Goal: Transaction & Acquisition: Obtain resource

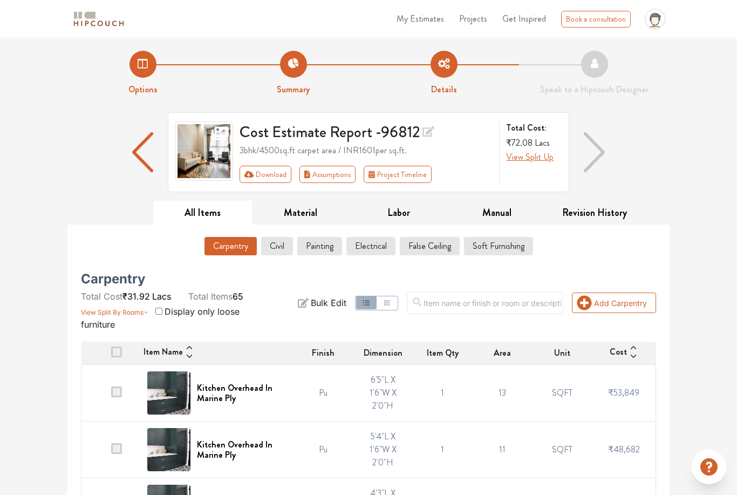
click at [127, 153] on div at bounding box center [143, 152] width 50 height 80
click at [139, 159] on img "button" at bounding box center [143, 152] width 22 height 40
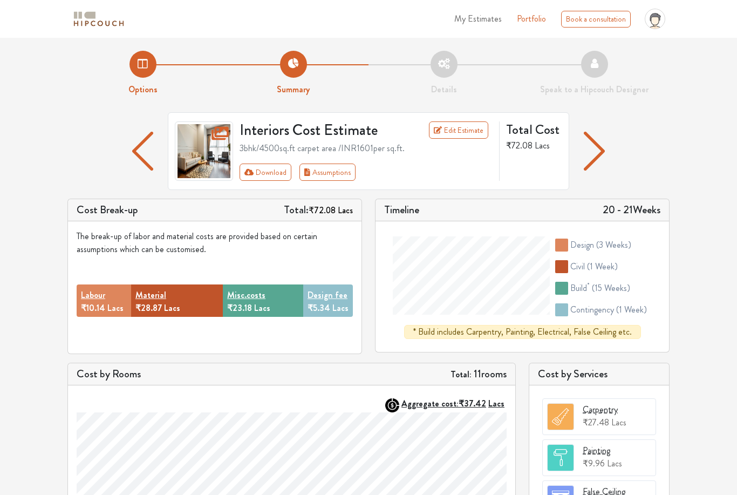
click at [141, 153] on img "button" at bounding box center [142, 151] width 21 height 39
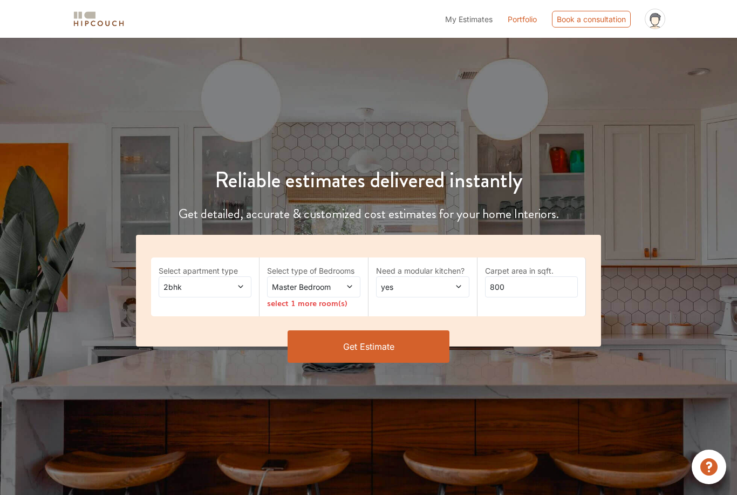
click at [235, 291] on span at bounding box center [234, 286] width 21 height 11
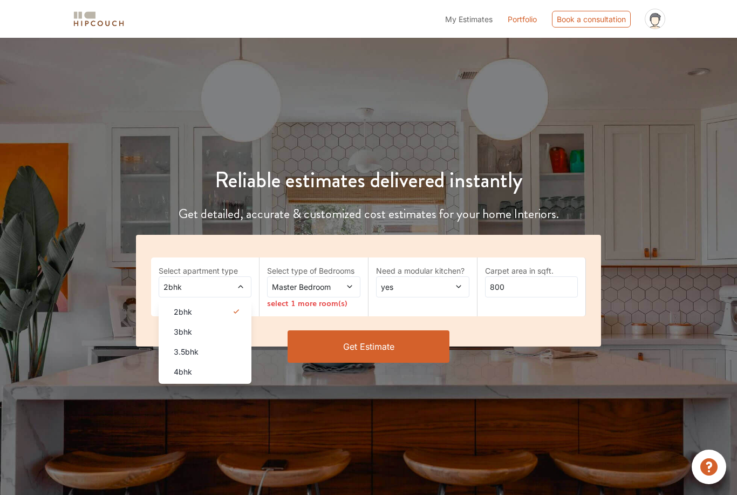
click at [224, 339] on li "3bhk" at bounding box center [205, 332] width 93 height 20
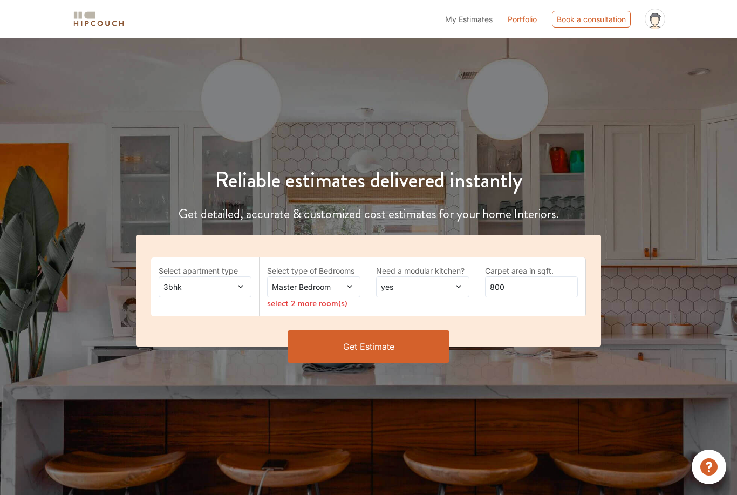
click at [348, 288] on icon at bounding box center [350, 287] width 8 height 8
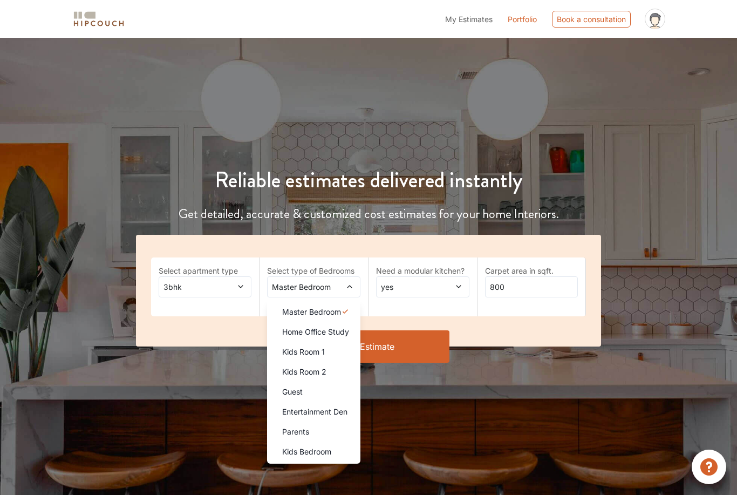
click at [327, 288] on span "Master Bedroom" at bounding box center [301, 286] width 63 height 11
click at [344, 309] on icon at bounding box center [345, 311] width 13 height 13
click at [337, 354] on div "Kids Room 1" at bounding box center [316, 351] width 87 height 11
click at [327, 397] on li "Guest" at bounding box center [313, 391] width 93 height 20
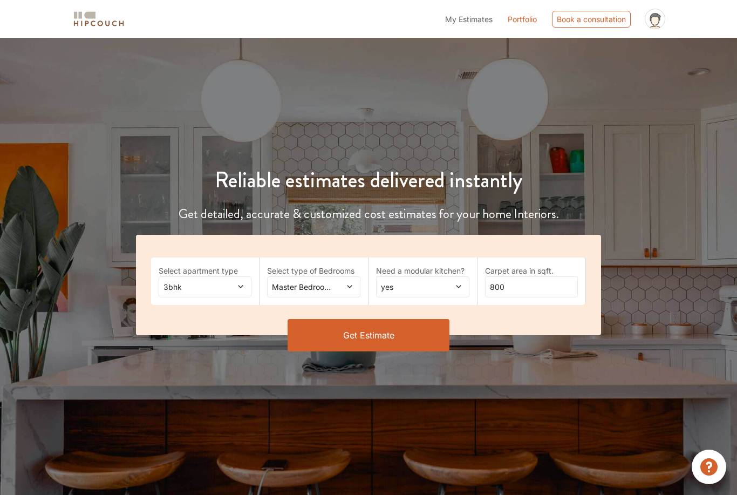
click at [455, 289] on icon at bounding box center [459, 287] width 8 height 8
click at [432, 317] on li "yes" at bounding box center [422, 312] width 93 height 20
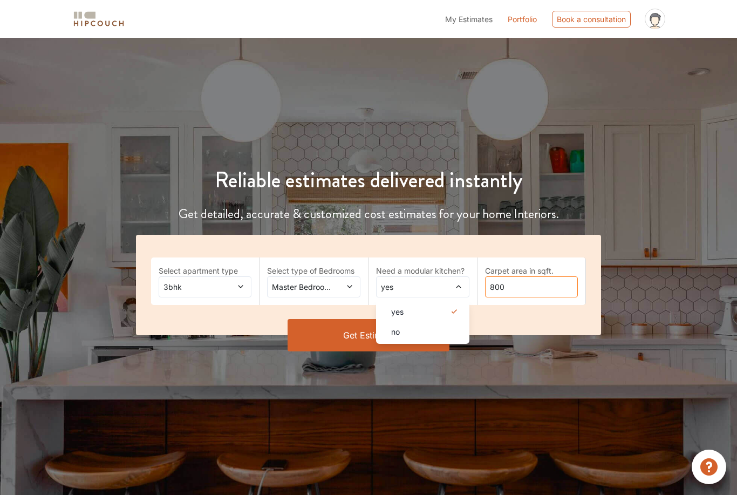
click at [532, 285] on input "800" at bounding box center [531, 286] width 93 height 21
click at [526, 295] on input "800" at bounding box center [531, 286] width 93 height 21
click at [542, 281] on input "4500" at bounding box center [531, 286] width 93 height 21
click at [536, 288] on input "4500" at bounding box center [531, 286] width 93 height 21
type input "4500"
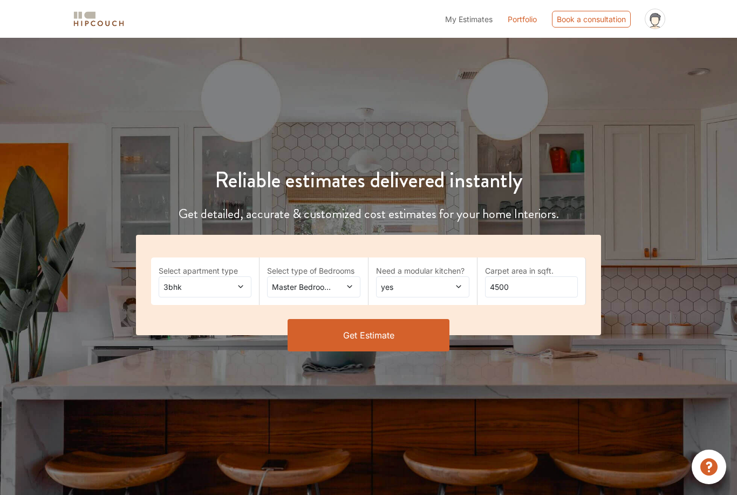
click at [419, 337] on button "Get Estimate" at bounding box center [369, 335] width 162 height 32
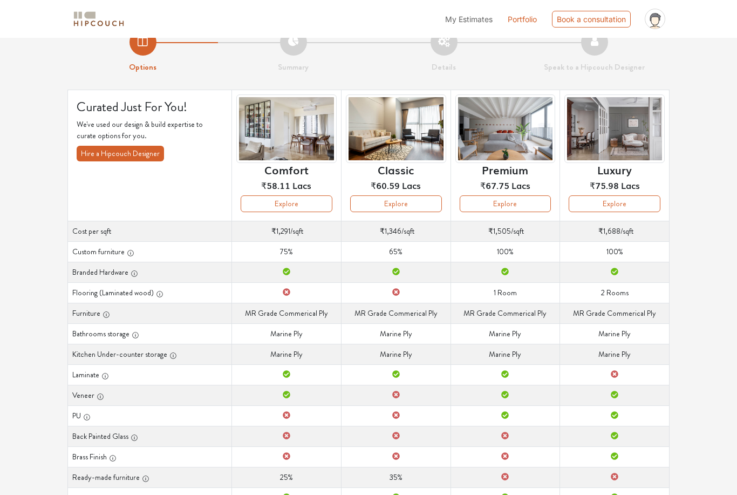
scroll to position [25, 0]
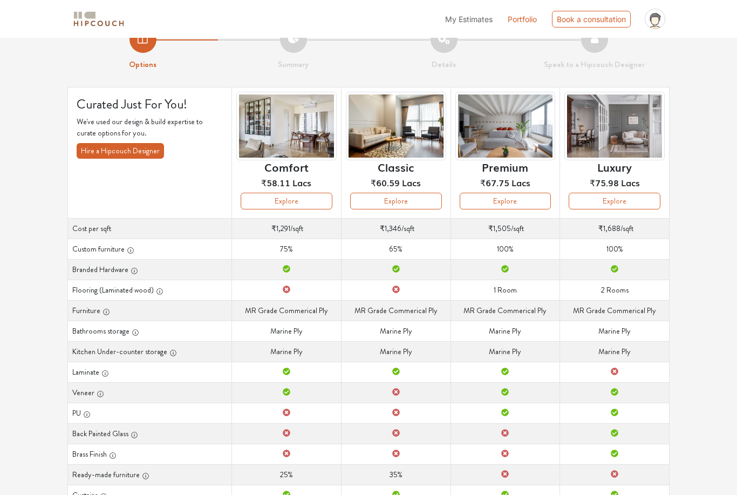
click at [610, 203] on button "Explore" at bounding box center [615, 201] width 92 height 17
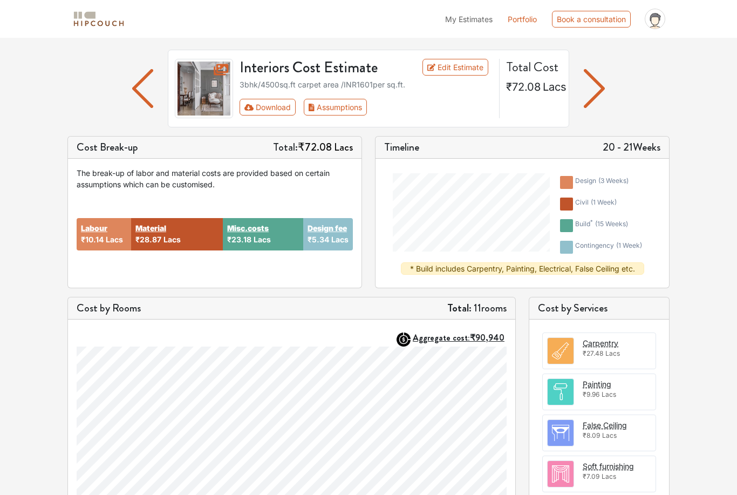
scroll to position [61, 0]
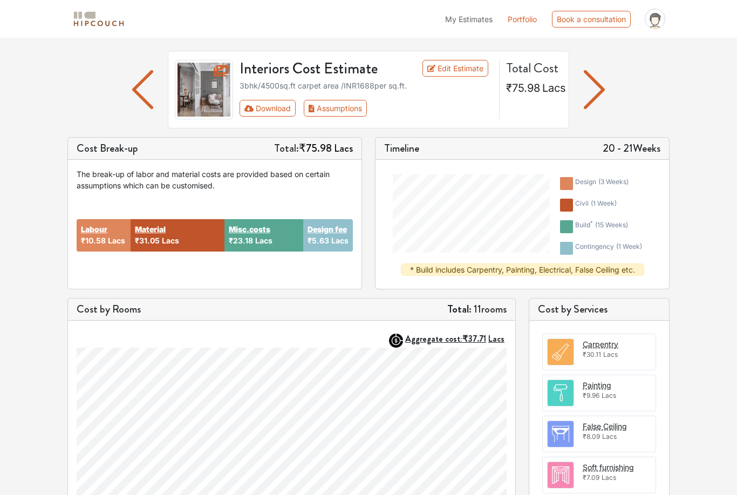
click at [107, 272] on div "Labour ₹10.58 Lacs Material ₹31.05 Lacs Misc.costs ₹23.18 Lacs Design fee ₹5.63…" at bounding box center [215, 235] width 276 height 89
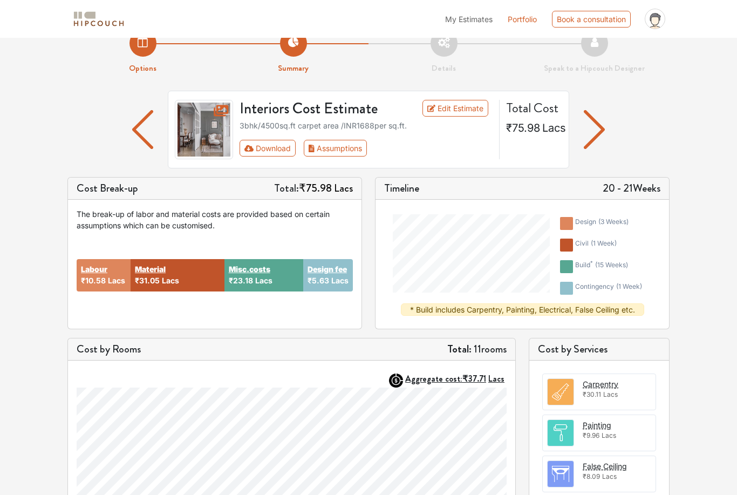
scroll to position [0, 0]
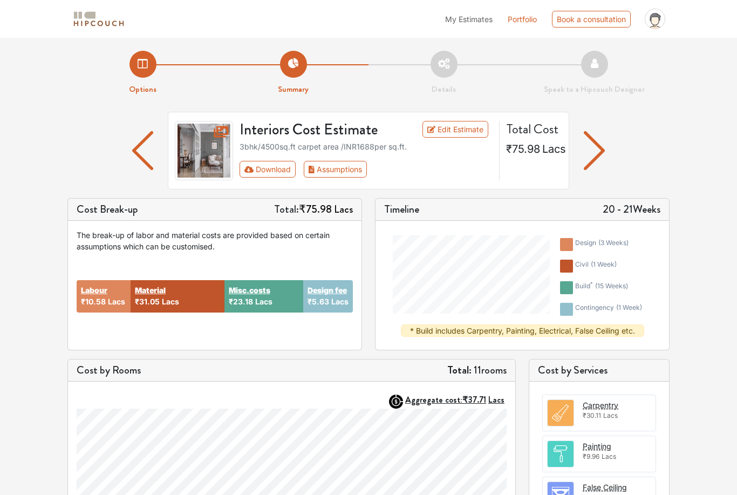
click at [457, 137] on link "Edit Estimate" at bounding box center [455, 129] width 66 height 17
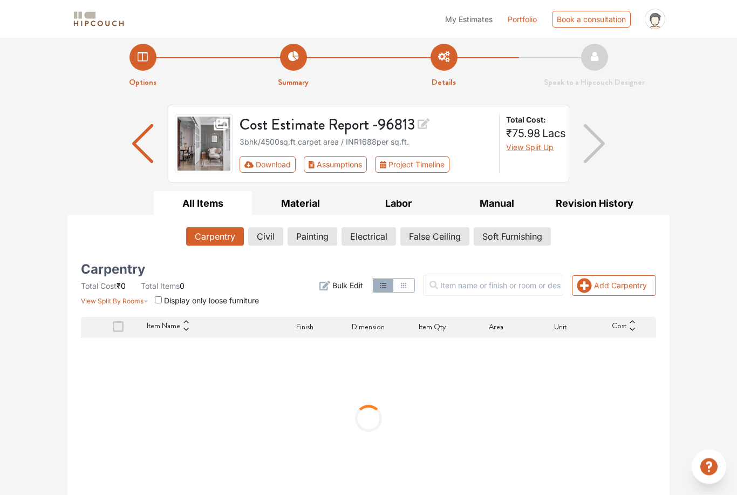
scroll to position [19, 0]
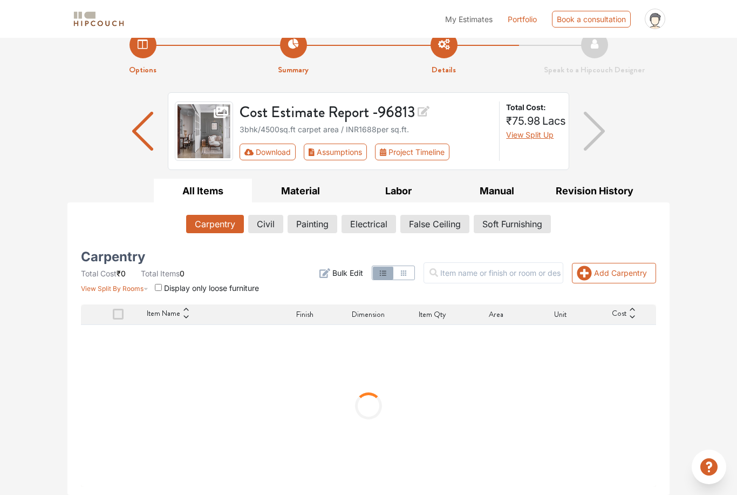
click at [402, 152] on button "Project Timeline" at bounding box center [412, 151] width 74 height 17
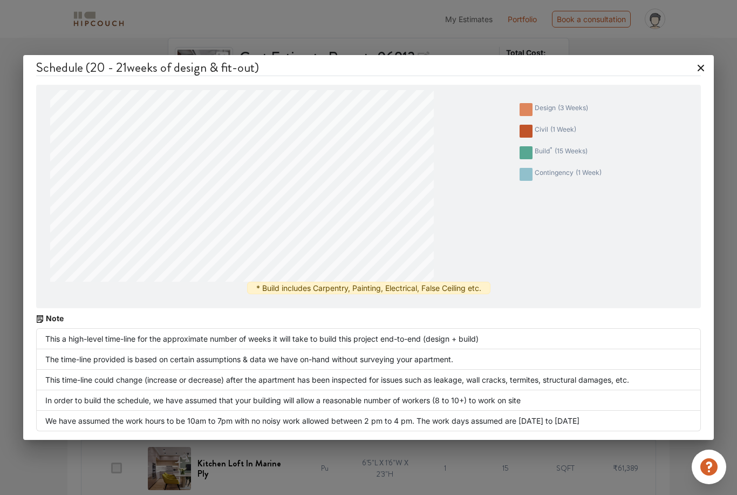
scroll to position [73, 0]
click at [107, 29] on div "Schedule ( 20 - 21 weeks of design & fit-out) design ( 3 weeks ) civil ( 1 week…" at bounding box center [368, 247] width 737 height 495
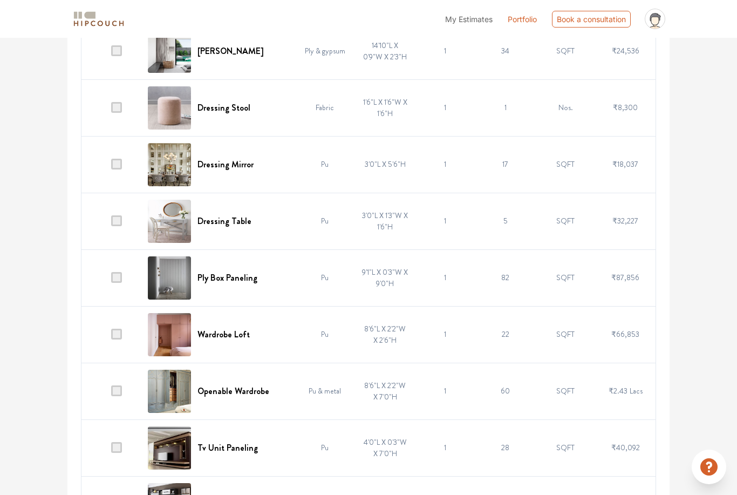
scroll to position [2019, 0]
